Goal: Information Seeking & Learning: Learn about a topic

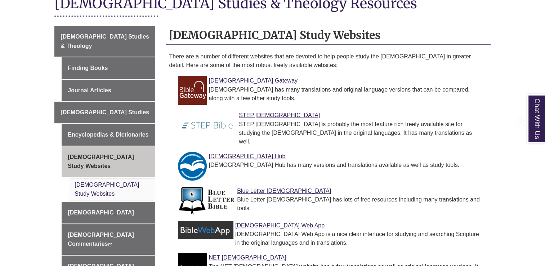
scroll to position [187, 0]
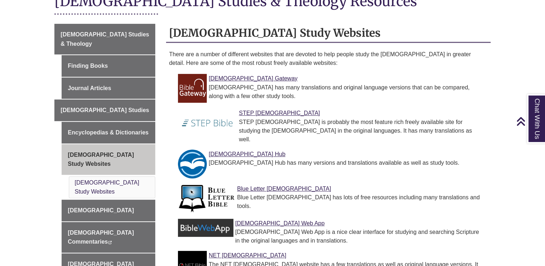
click at [500, 67] on body "Skip to Main Content Library Hours: 12:00pm – 5:00pm Research Desk: – My Accoun…" at bounding box center [272, 229] width 545 height 833
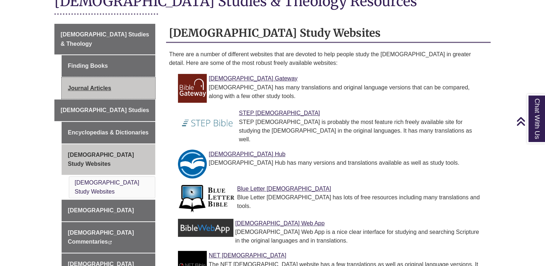
click at [89, 78] on link "Journal Articles" at bounding box center [109, 89] width 94 height 22
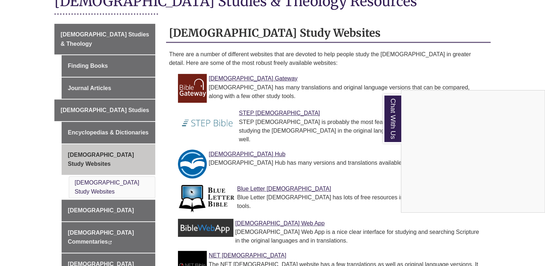
click at [23, 160] on div "Chat With Us" at bounding box center [272, 133] width 545 height 266
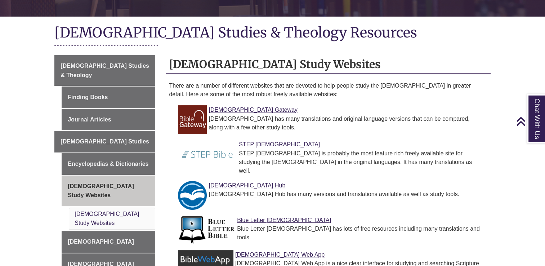
scroll to position [144, 0]
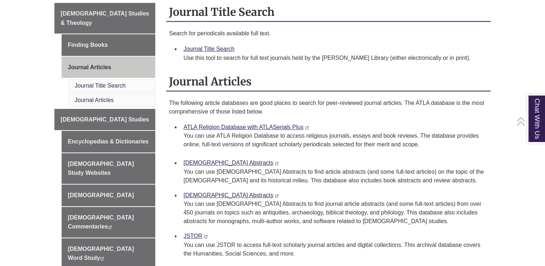
scroll to position [202, 0]
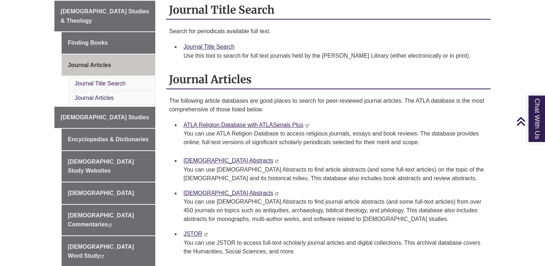
click at [10, 139] on body "Skip to Main Content Library Hours: 12:00pm – 5:00pm Research Desk: – My Accoun…" at bounding box center [272, 213] width 545 height 830
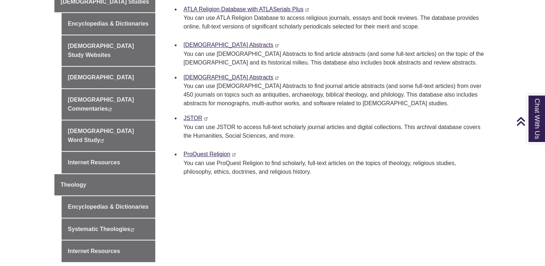
scroll to position [317, 0]
click at [190, 118] on link "JSTOR" at bounding box center [193, 118] width 19 height 6
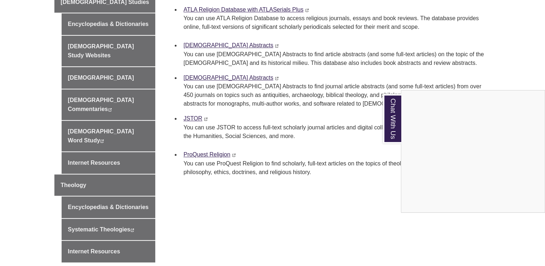
click at [266, 116] on div "Chat With Us" at bounding box center [272, 133] width 545 height 266
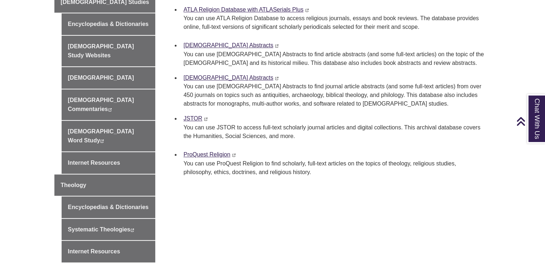
click at [37, 138] on body "Skip to Main Content Library Hours: 12:00pm – 5:00pm Research Desk: – My Accoun…" at bounding box center [272, 98] width 545 height 830
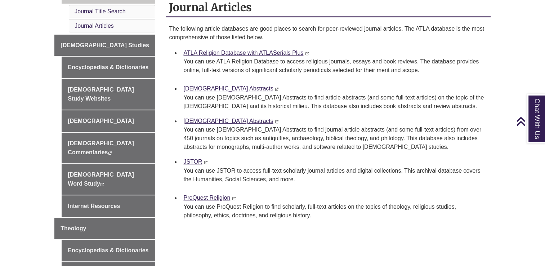
scroll to position [288, 0]
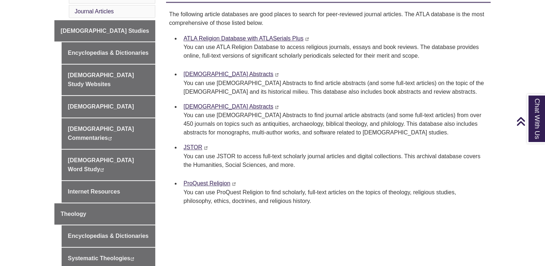
click at [20, 120] on body "Skip to Main Content Library Hours: 12:00pm – 5:00pm Research Desk: – My Accoun…" at bounding box center [272, 127] width 545 height 830
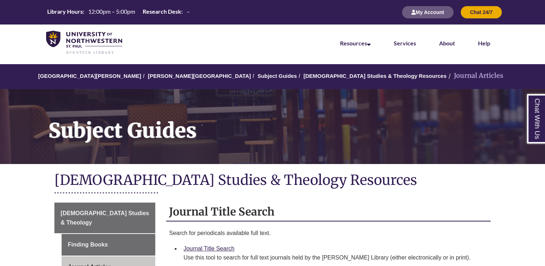
scroll to position [14, 0]
